Goal: Task Accomplishment & Management: Use online tool/utility

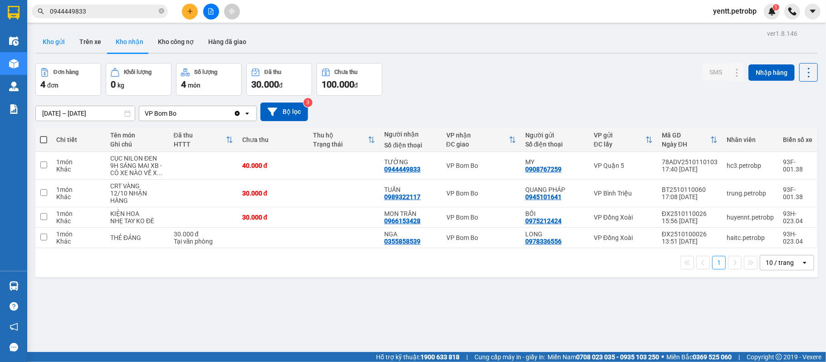
click at [46, 44] on button "Kho gửi" at bounding box center [53, 42] width 37 height 22
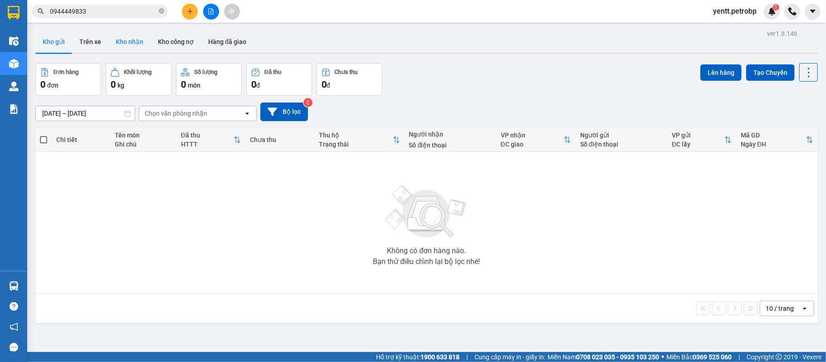
click at [129, 46] on button "Kho nhận" at bounding box center [129, 42] width 42 height 22
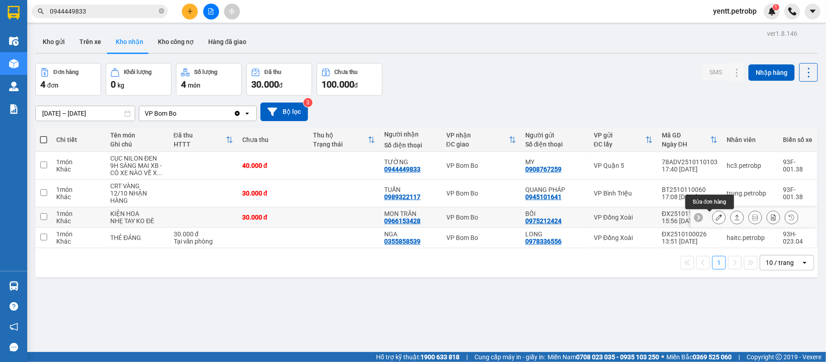
click at [716, 216] on icon at bounding box center [719, 217] width 6 height 6
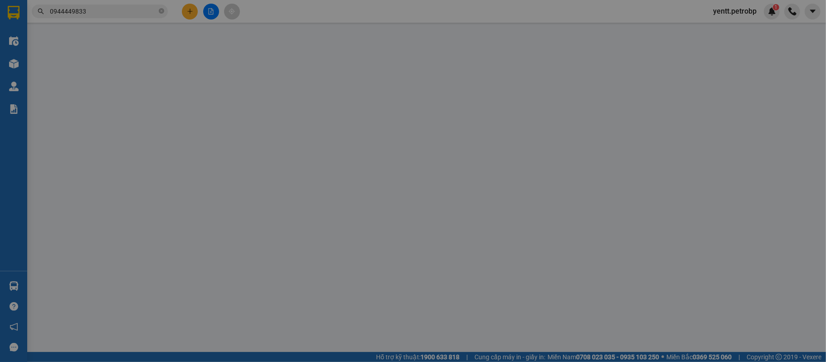
type input "0975212424"
type input "BỐI"
type input "0966153428"
type input "MON TRẦN"
type input "30.000"
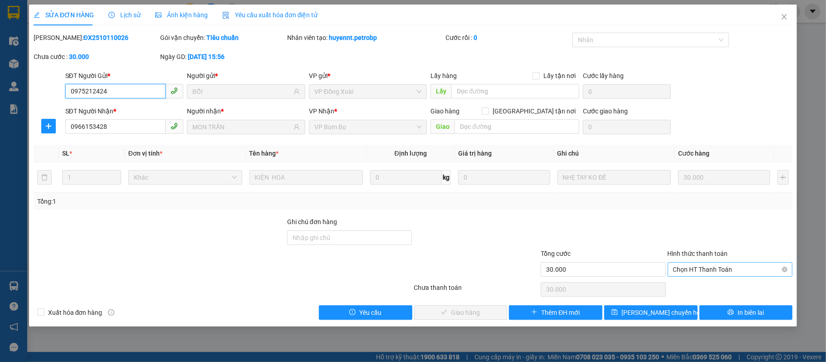
click at [717, 267] on span "Chọn HT Thanh Toán" at bounding box center [730, 270] width 114 height 14
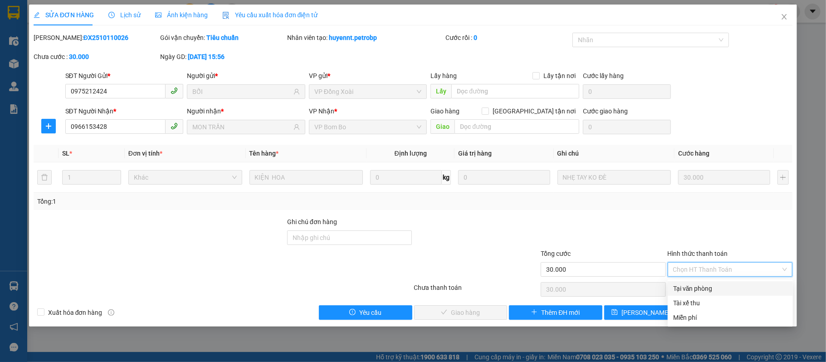
click at [693, 284] on div "Tại văn phòng" at bounding box center [730, 288] width 114 height 10
type input "0"
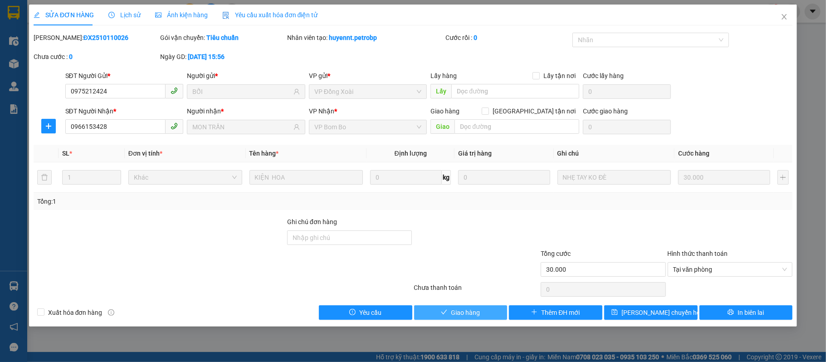
click at [470, 314] on span "Giao hàng" at bounding box center [465, 312] width 29 height 10
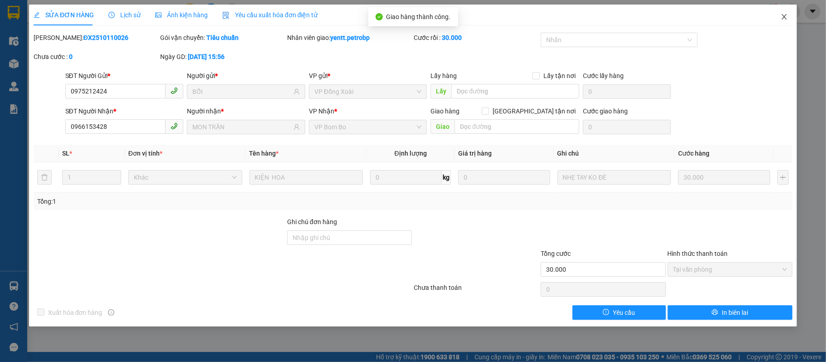
click at [781, 19] on icon "close" at bounding box center [783, 16] width 7 height 7
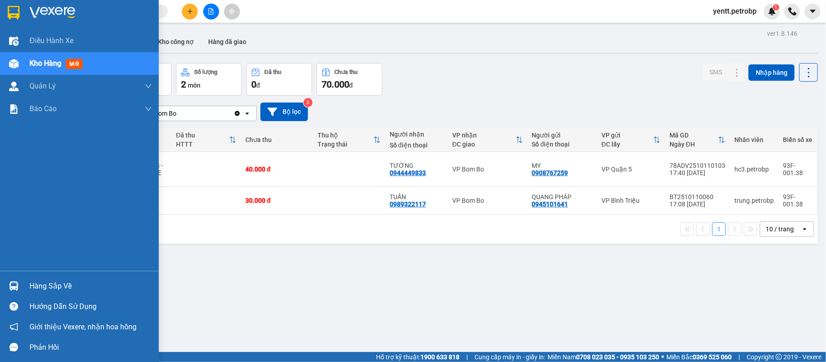
click at [42, 283] on div "Hàng sắp về" at bounding box center [90, 286] width 122 height 14
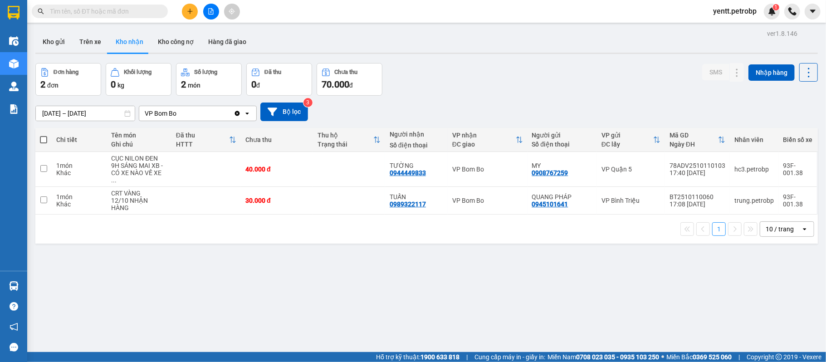
drag, startPoint x: 476, startPoint y: 300, endPoint x: 430, endPoint y: 167, distance: 140.4
click at [476, 299] on section "Kết quả tìm kiếm ( 0 ) Bộ lọc No Data yentt.petrobp 1 Điều hành xe Kho hàng mới…" at bounding box center [413, 181] width 826 height 362
